Goal: Task Accomplishment & Management: Manage account settings

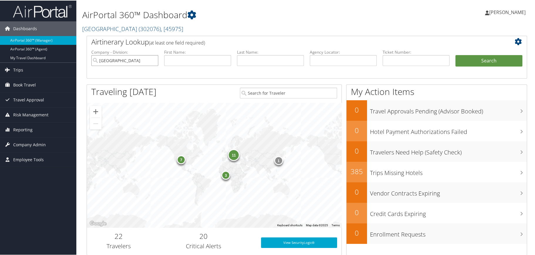
click at [153, 59] on input "[GEOGRAPHIC_DATA]" at bounding box center [124, 60] width 67 height 11
click at [147, 58] on input "search" at bounding box center [124, 60] width 67 height 11
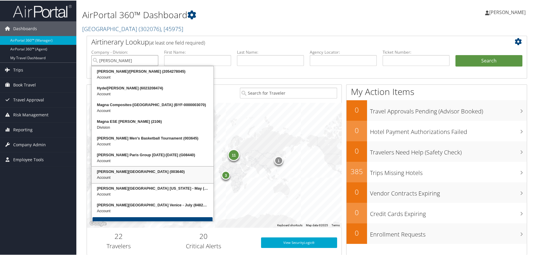
click at [119, 171] on div "Troy University (003640)" at bounding box center [152, 171] width 120 height 6
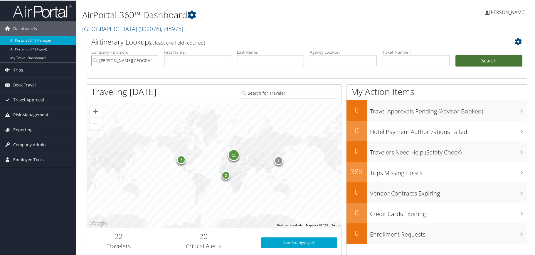
type input "[PERSON_NAME][GEOGRAPHIC_DATA]"
click at [468, 57] on button "Search" at bounding box center [488, 61] width 67 height 12
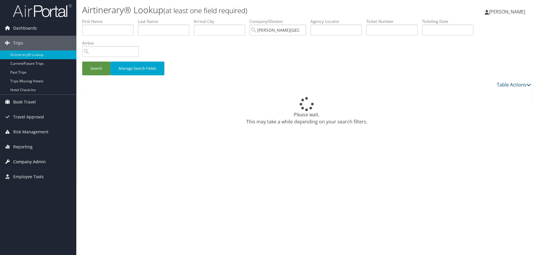
click at [31, 162] on span "Company Admin" at bounding box center [29, 162] width 33 height 15
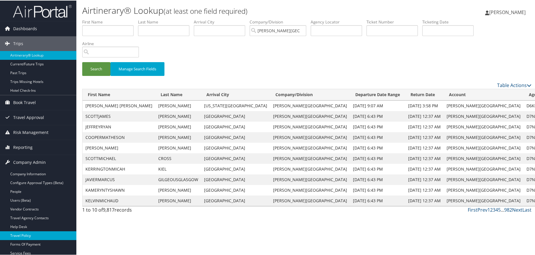
click at [34, 234] on link "Travel Policy" at bounding box center [38, 235] width 76 height 9
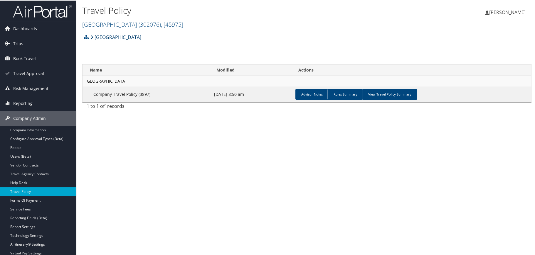
click at [122, 37] on link "[GEOGRAPHIC_DATA]" at bounding box center [115, 37] width 51 height 12
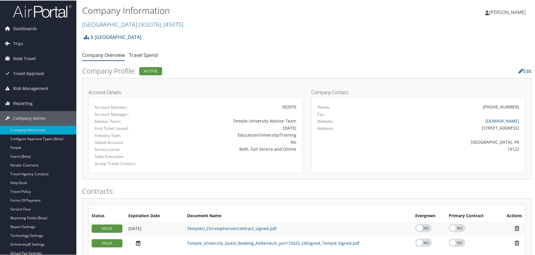
click at [122, 37] on link "[GEOGRAPHIC_DATA]" at bounding box center [115, 37] width 51 height 12
click at [31, 193] on link "Travel Policy" at bounding box center [38, 191] width 76 height 9
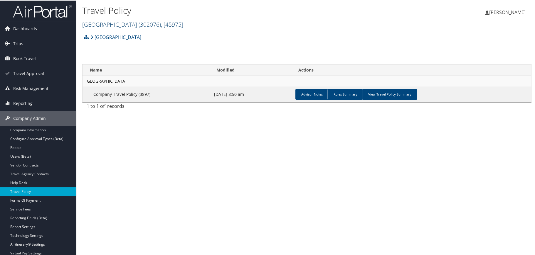
click at [138, 21] on span "( 302076 )" at bounding box center [149, 24] width 22 height 8
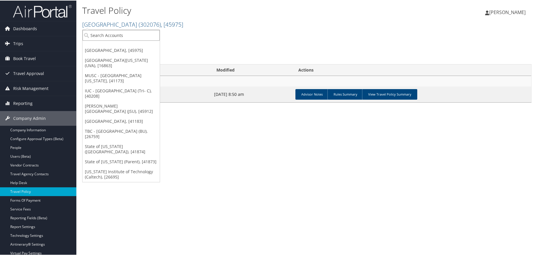
click at [117, 31] on input "search" at bounding box center [120, 34] width 77 height 11
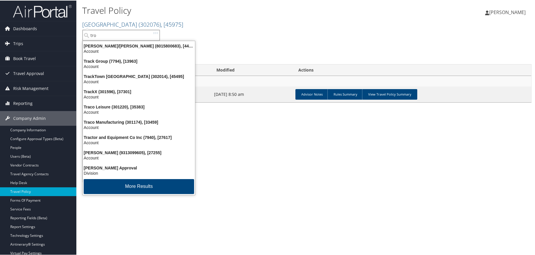
type input "troy"
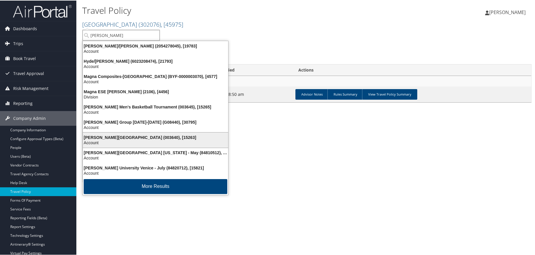
click at [101, 137] on div "Troy University (003640), [15263]" at bounding box center [155, 136] width 152 height 5
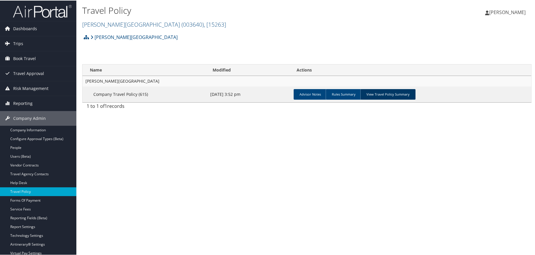
click at [386, 92] on link "View Travel Policy Summary" at bounding box center [387, 94] width 55 height 11
